Goal: Navigation & Orientation: Find specific page/section

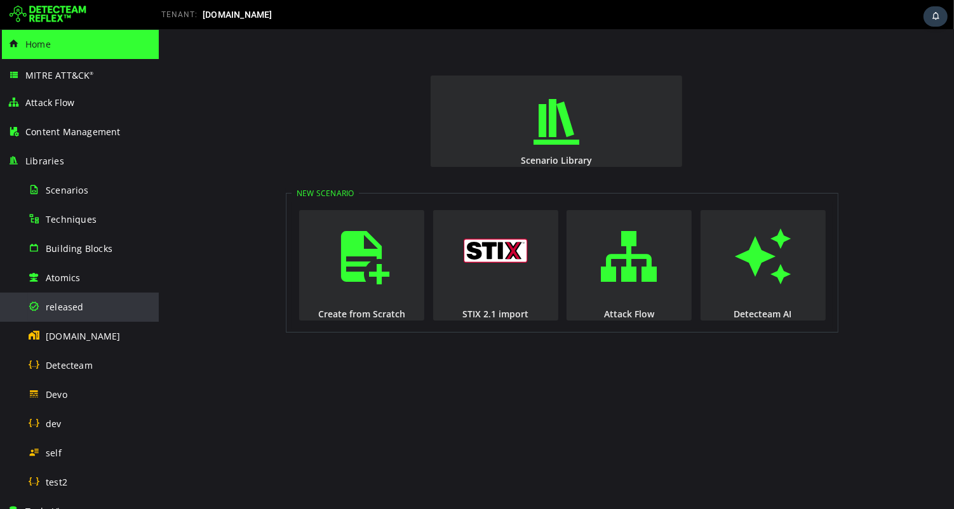
click at [65, 303] on span "released" at bounding box center [65, 307] width 38 height 12
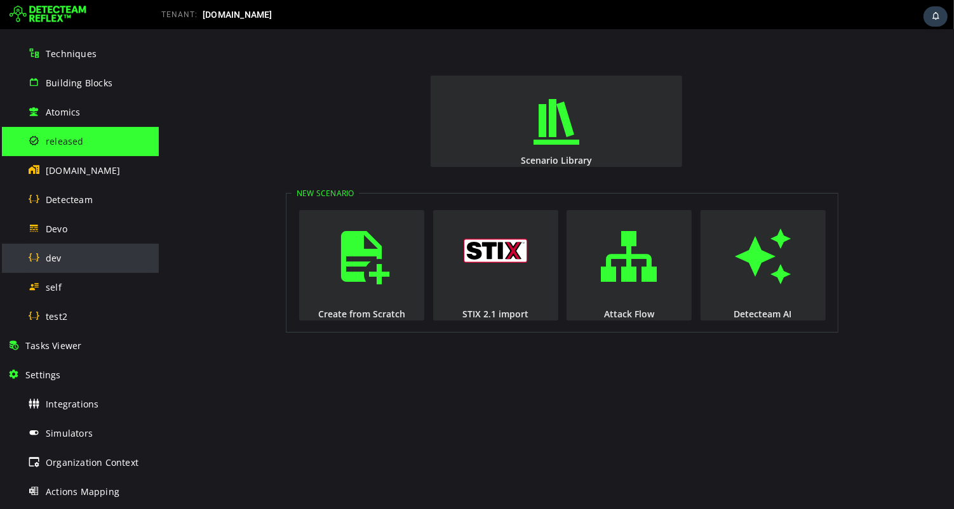
scroll to position [251, 0]
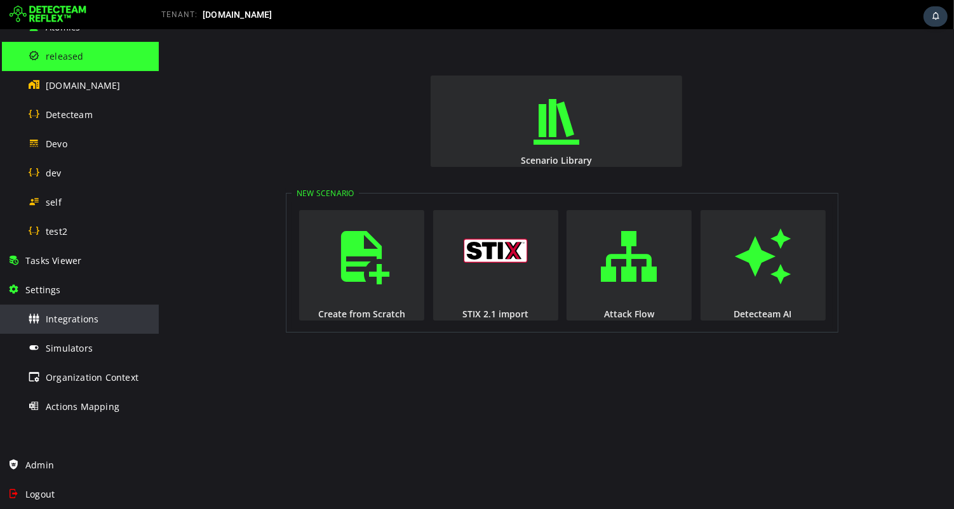
click at [83, 322] on span "Integrations" at bounding box center [72, 319] width 53 height 12
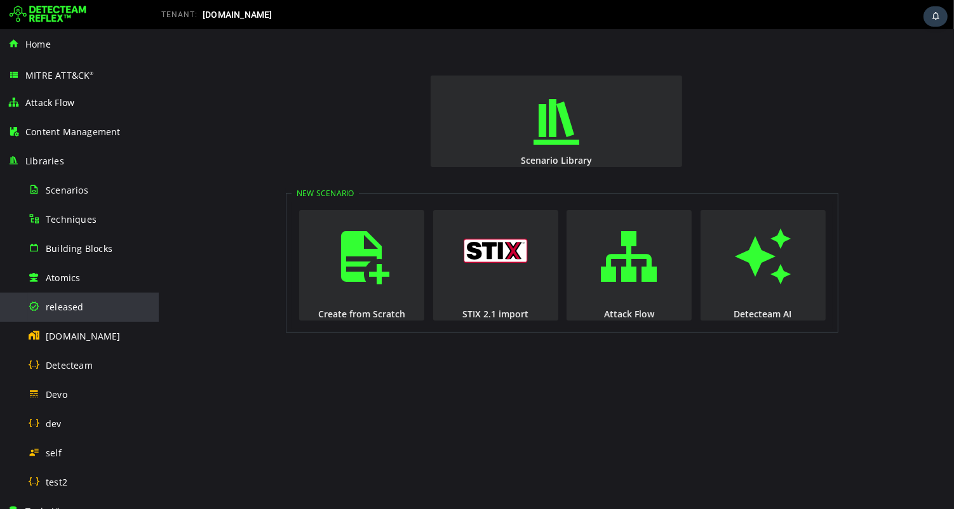
click at [86, 308] on div "released" at bounding box center [89, 307] width 123 height 29
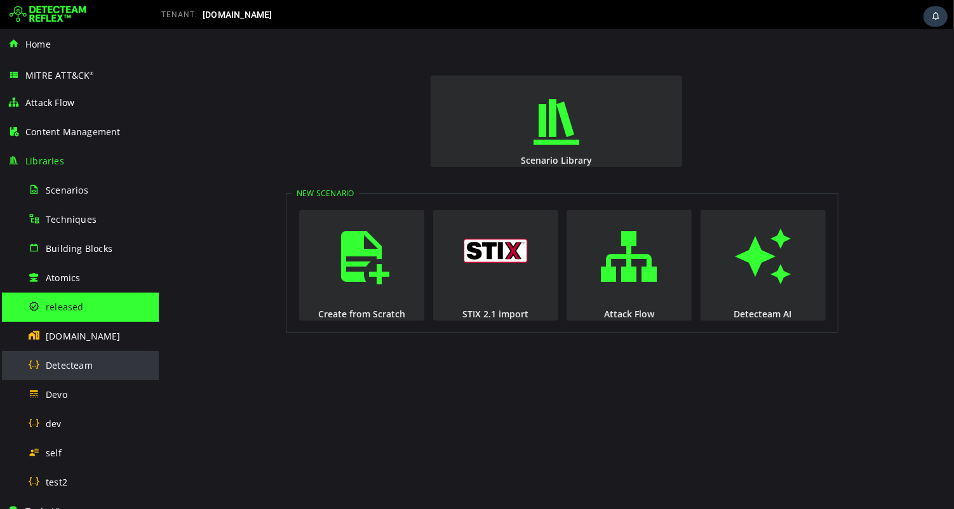
scroll to position [251, 0]
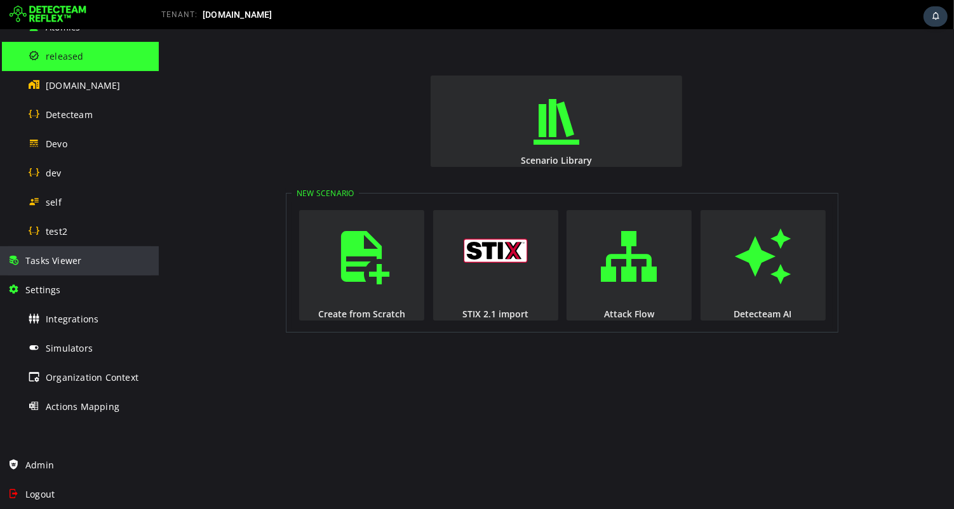
click at [72, 263] on span "Tasks Viewer" at bounding box center [53, 261] width 56 height 12
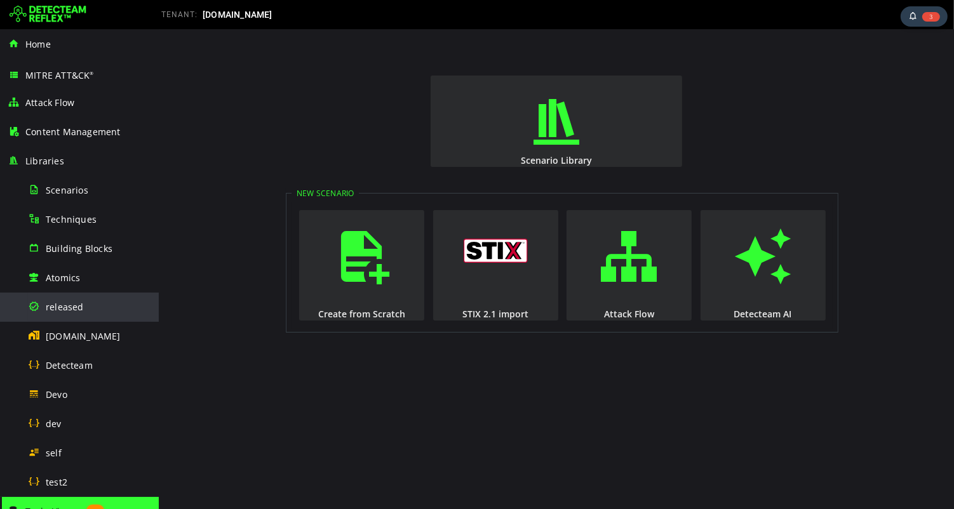
click at [69, 310] on span "released" at bounding box center [65, 307] width 38 height 12
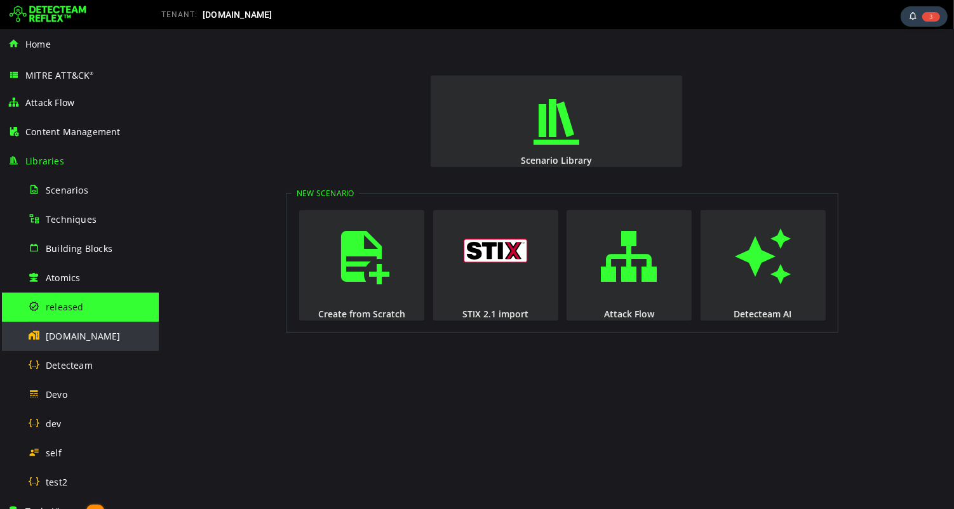
scroll to position [251, 0]
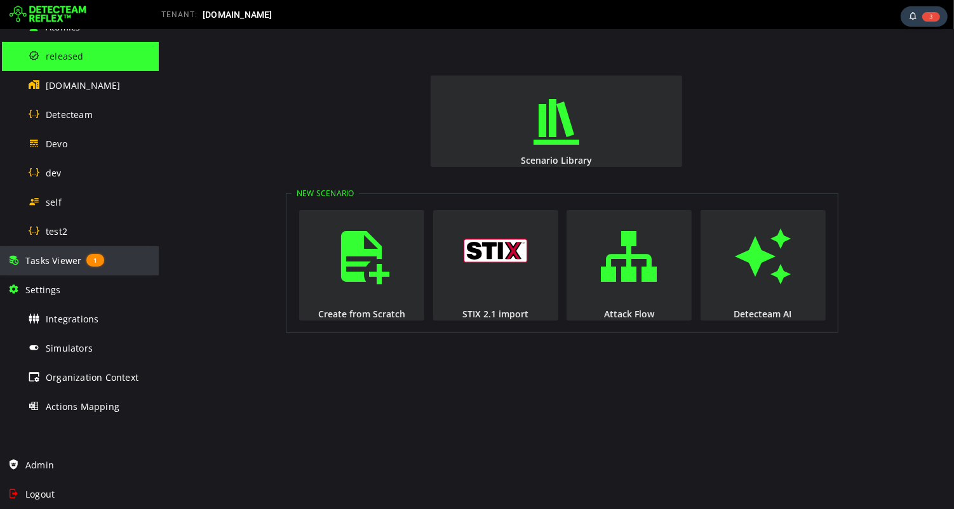
click at [60, 262] on span "Tasks Viewer" at bounding box center [53, 261] width 56 height 12
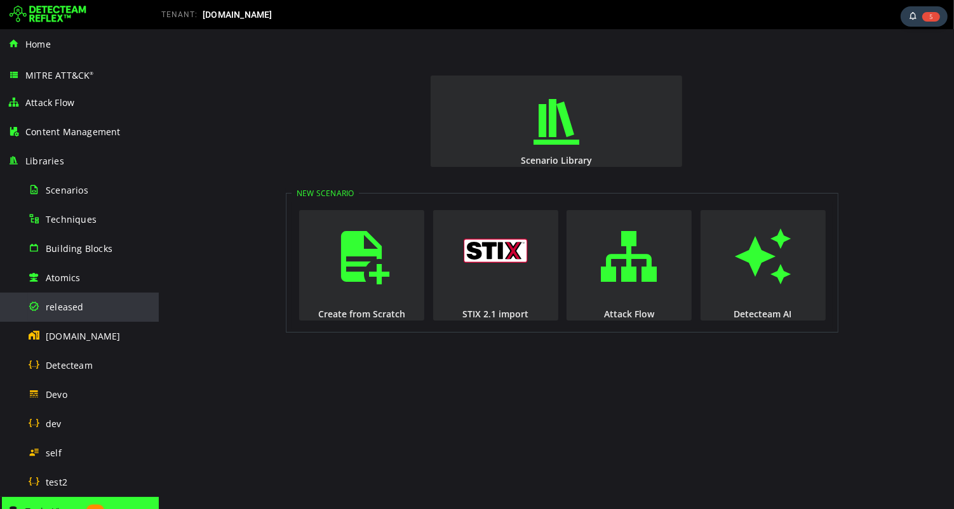
click at [62, 307] on span "released" at bounding box center [65, 307] width 38 height 12
